Goal: Transaction & Acquisition: Purchase product/service

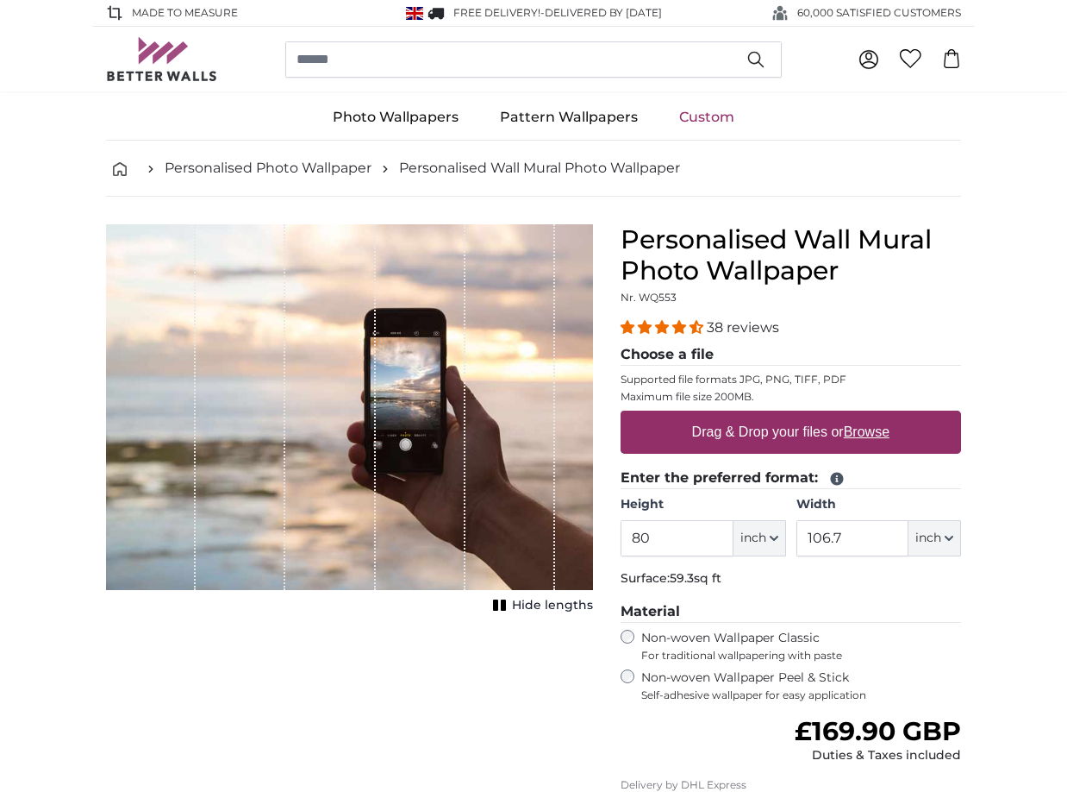
click at [868, 428] on u "Browse" at bounding box center [867, 431] width 46 height 15
click at [868, 416] on input "Drag & Drop your files or Browse" at bounding box center [791, 412] width 341 height 5
type input "**********"
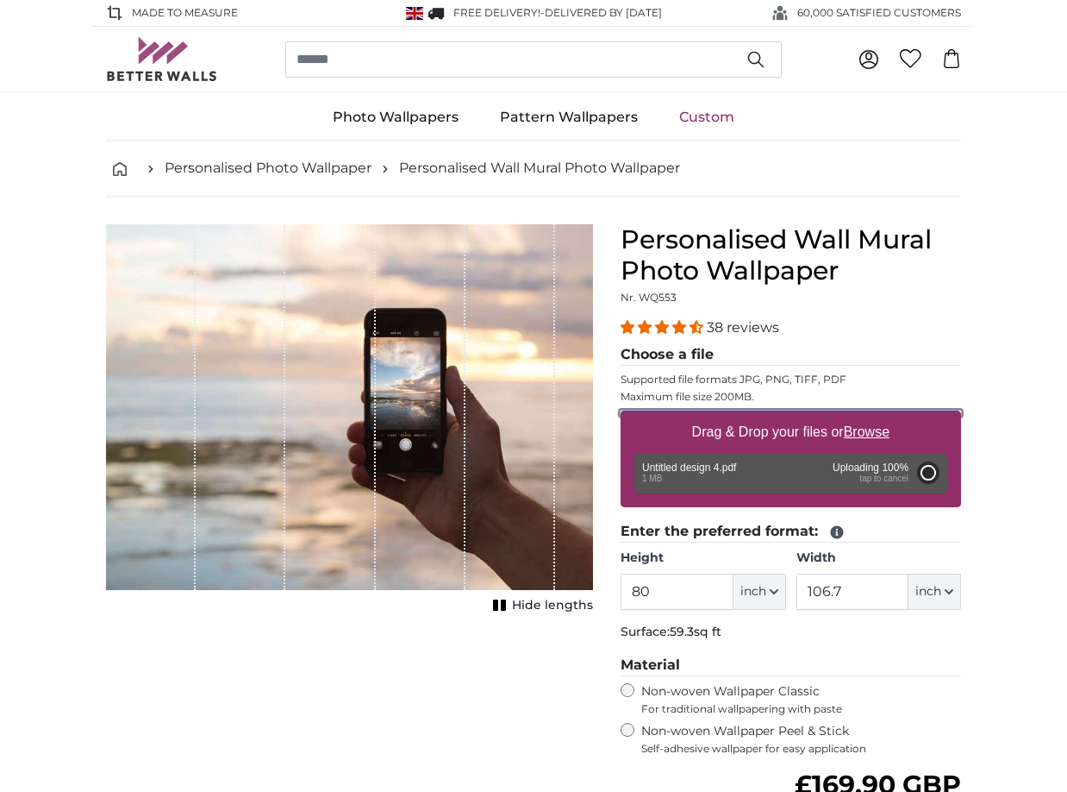
type input "40"
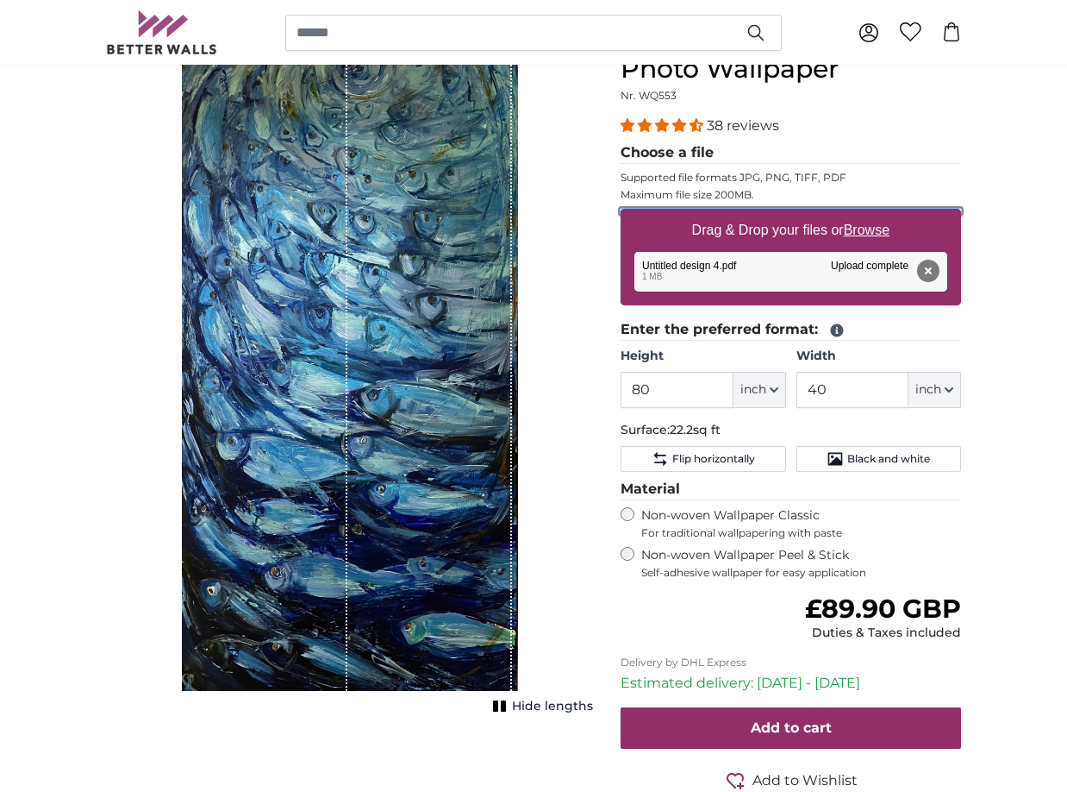
scroll to position [86, 0]
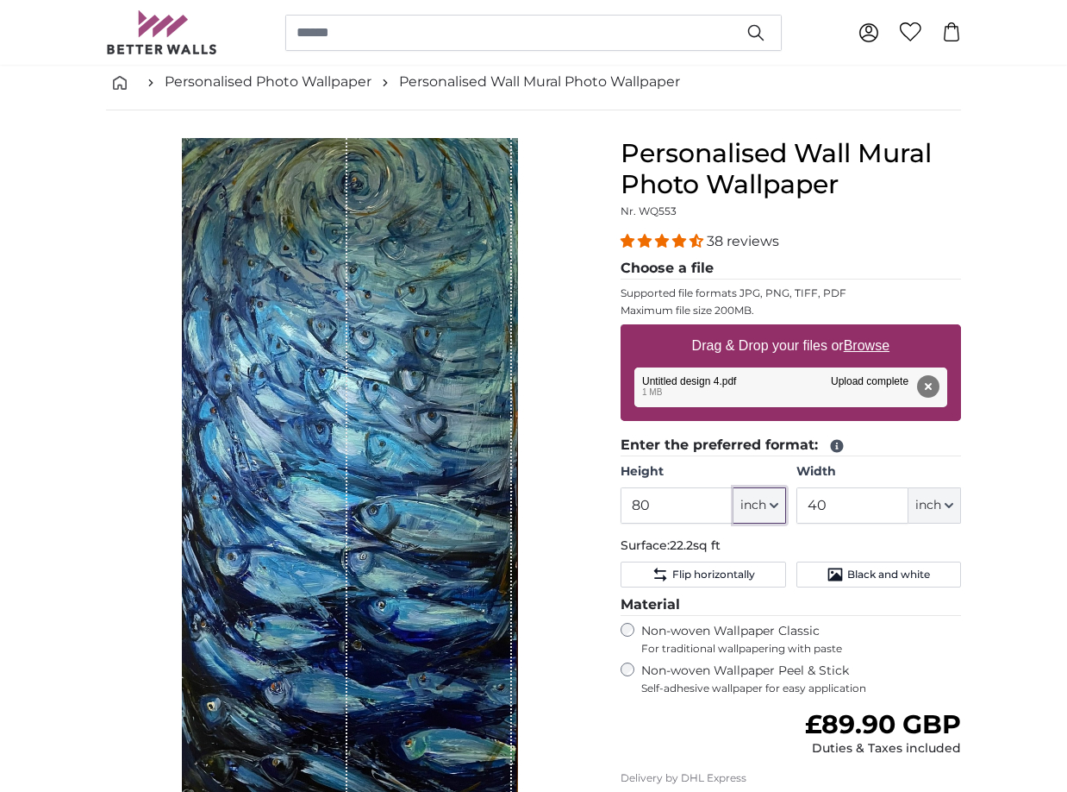
click at [777, 506] on icon "button" at bounding box center [774, 505] width 9 height 9
click at [730, 556] on link "Centimeter (cm)" at bounding box center [760, 550] width 152 height 31
type input "203.2"
type input "101.6"
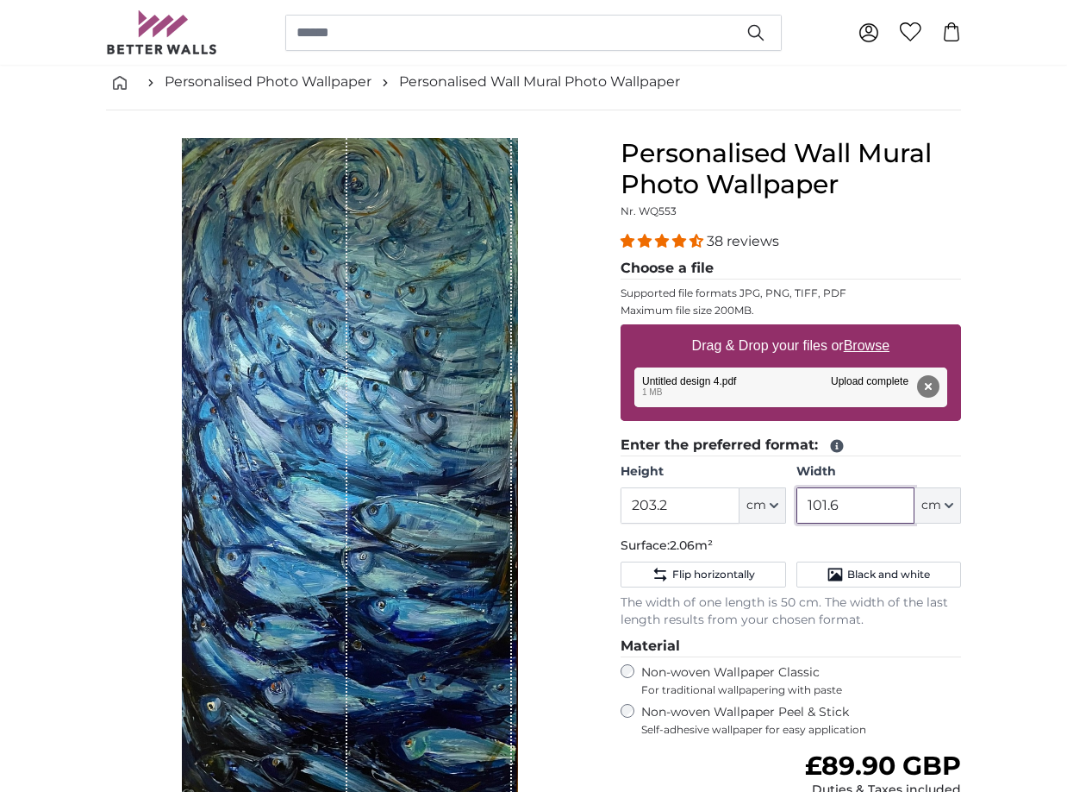
drag, startPoint x: 851, startPoint y: 509, endPoint x: 800, endPoint y: 497, distance: 52.3
click at [800, 497] on input "101.6" at bounding box center [856, 505] width 118 height 36
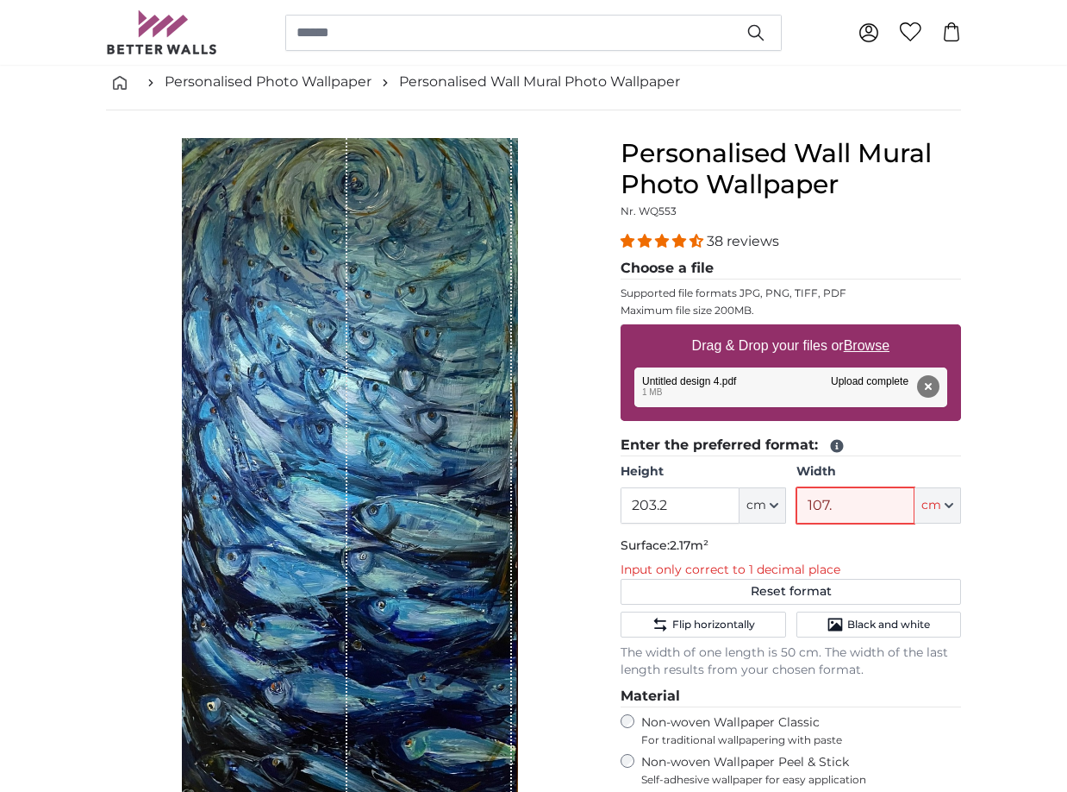
type input "107.8"
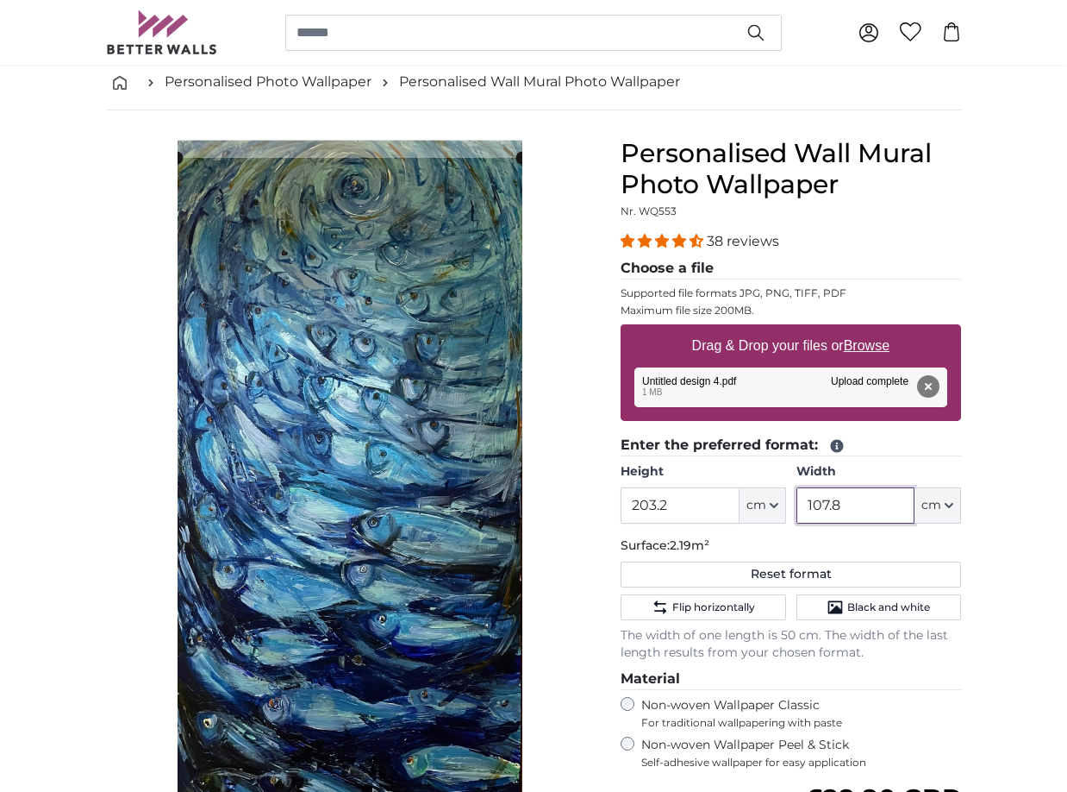
type input "107.8"
drag, startPoint x: 663, startPoint y: 506, endPoint x: 613, endPoint y: 504, distance: 50.0
click at [613, 504] on div "Personalised Wall Mural Photo Wallpaper Nr. WQ553 38 reviews Choose a file Supp…" at bounding box center [791, 601] width 368 height 927
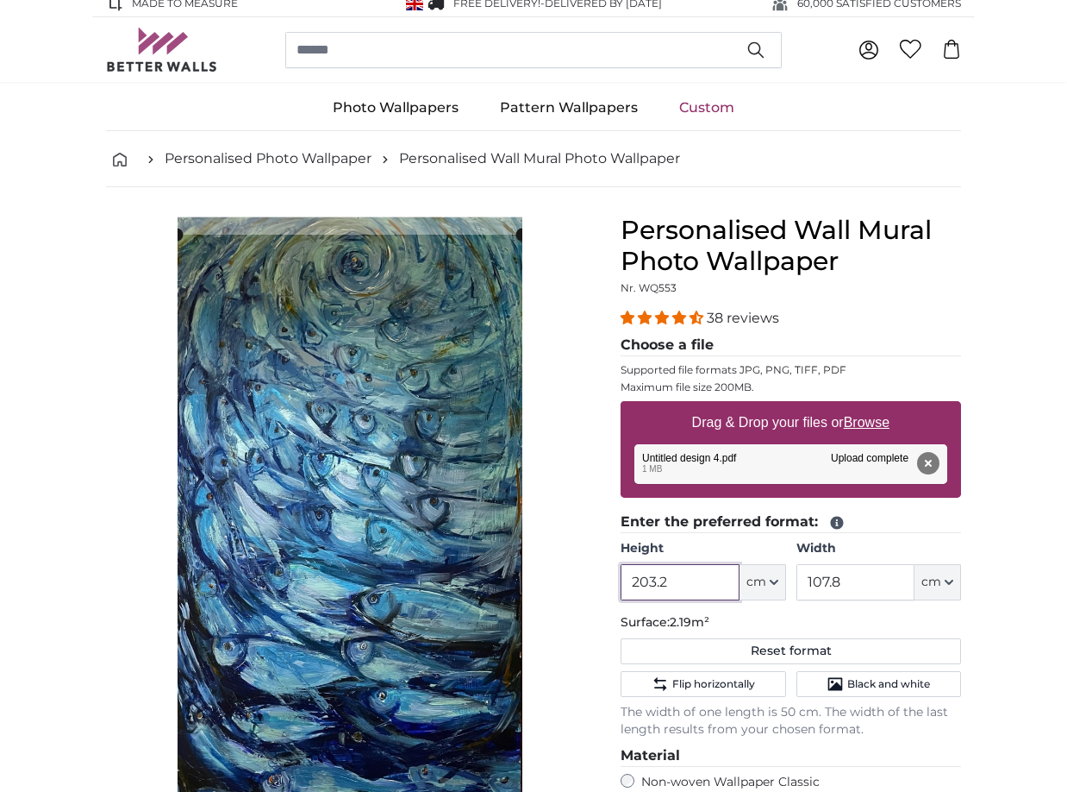
scroll to position [0, 0]
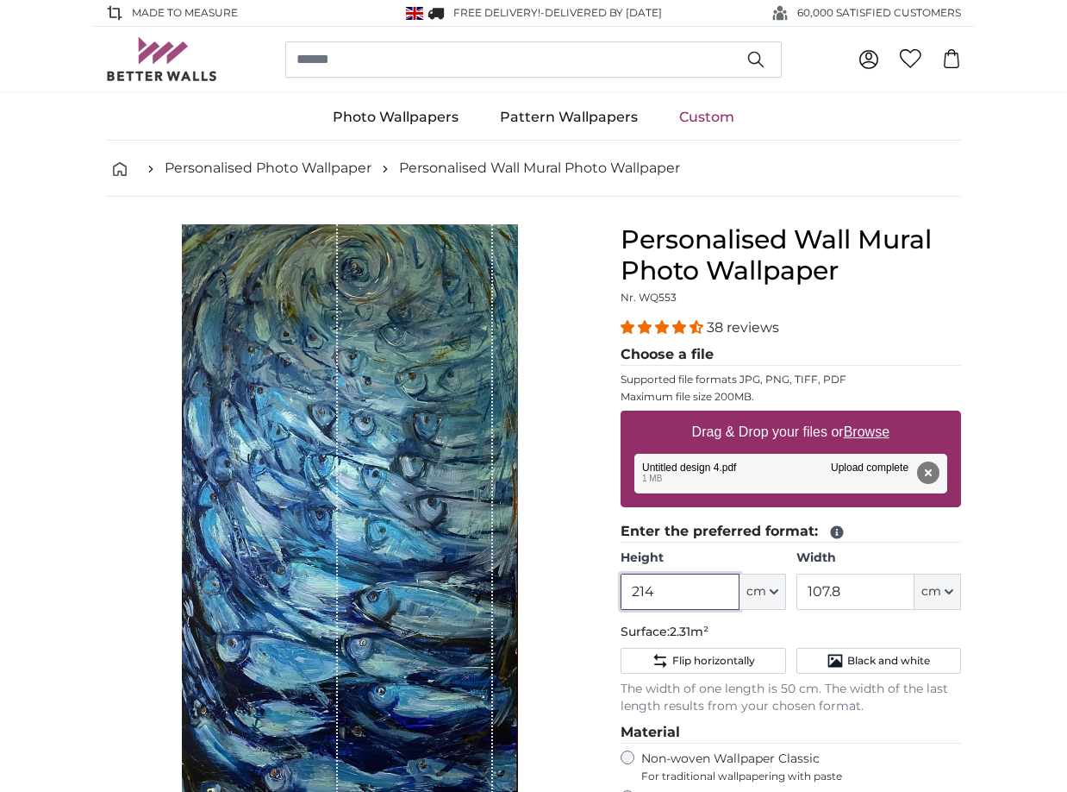
type input "214"
click at [704, 327] on span "4.34 stars" at bounding box center [664, 327] width 86 height 16
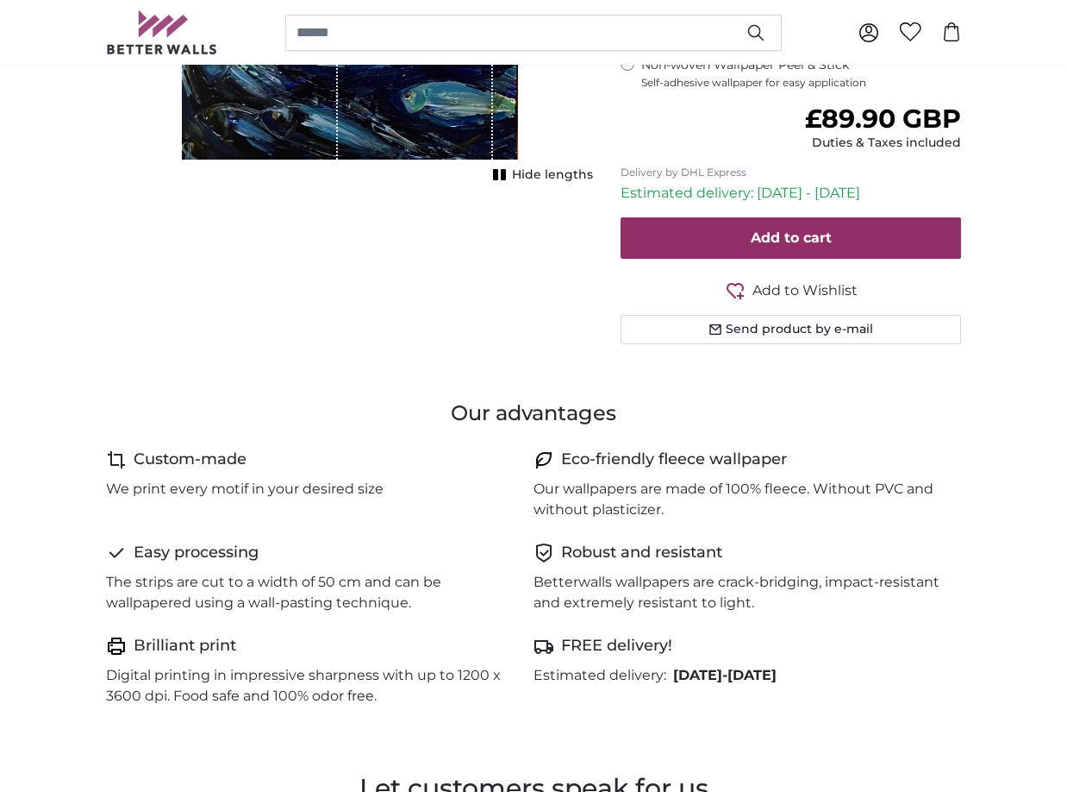
scroll to position [511, 0]
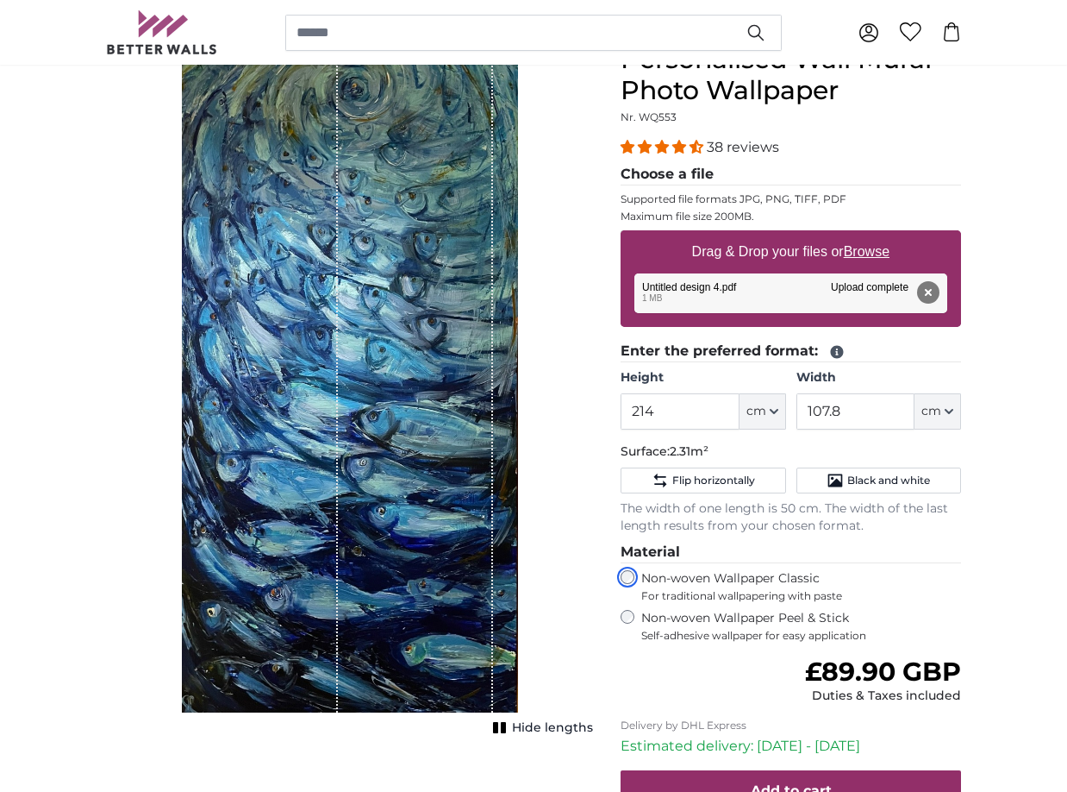
scroll to position [339, 0]
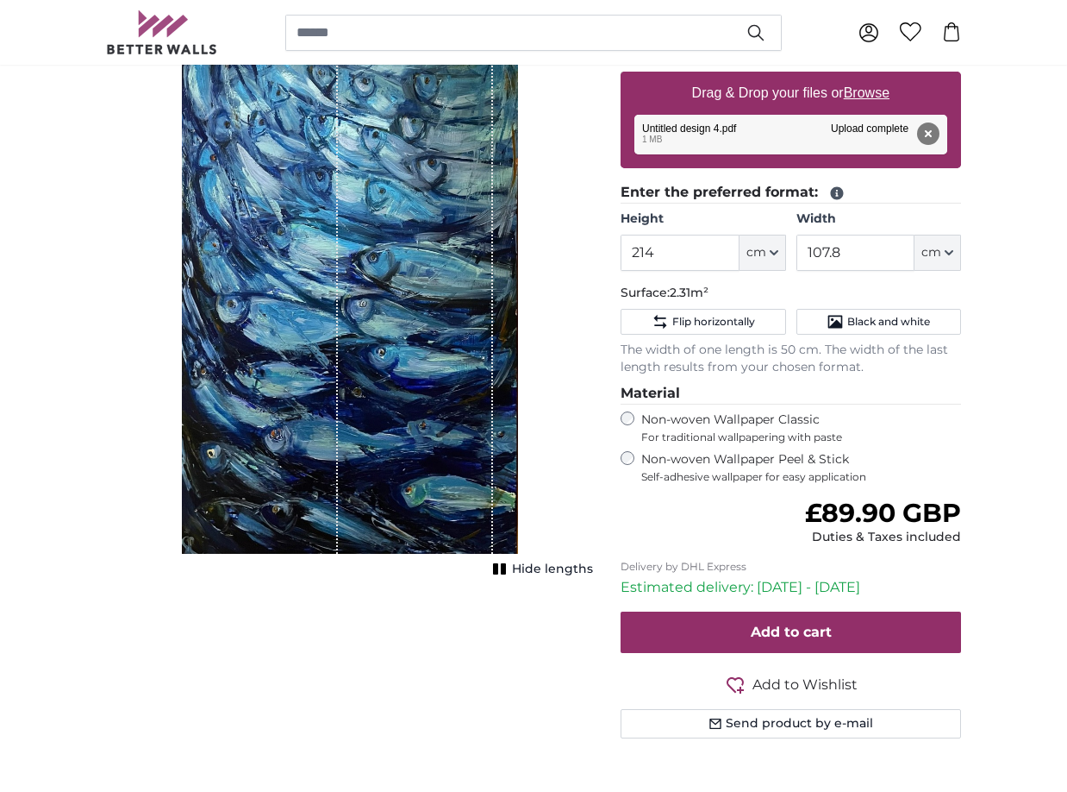
click at [504, 567] on icon "1 of 1" at bounding box center [499, 568] width 17 height 13
click at [500, 567] on rect "1 of 1" at bounding box center [497, 568] width 5 height 11
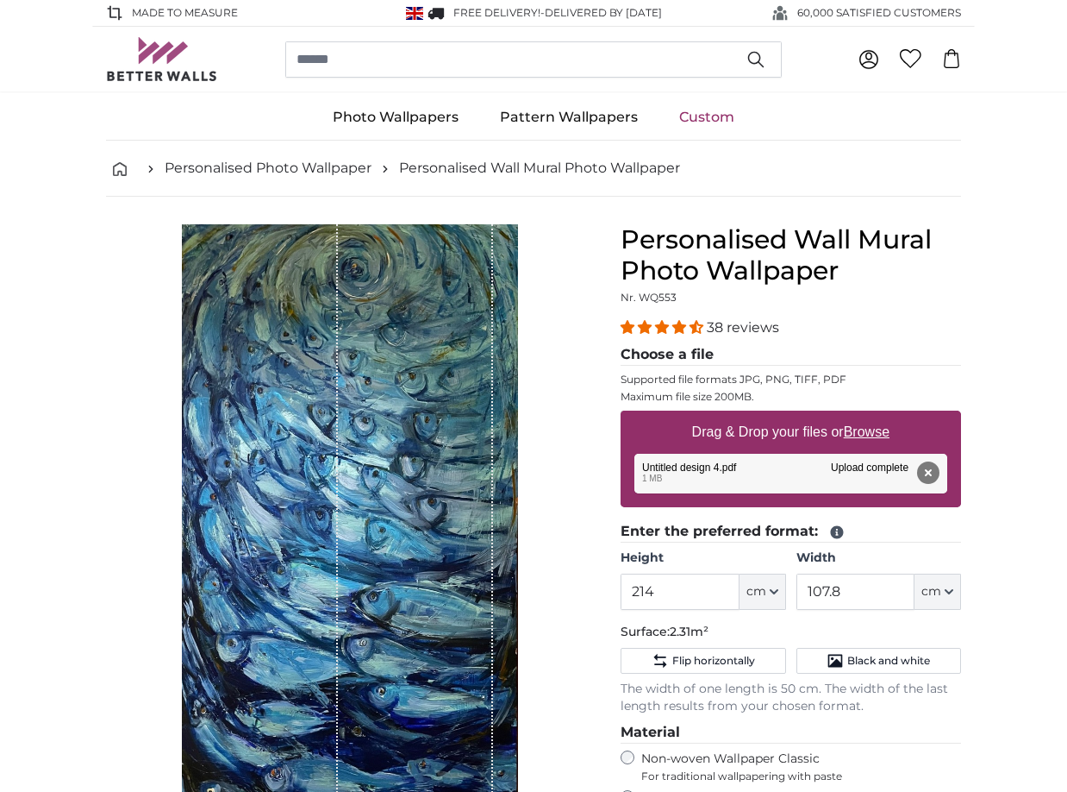
scroll to position [259, 0]
